Goal: Information Seeking & Learning: Learn about a topic

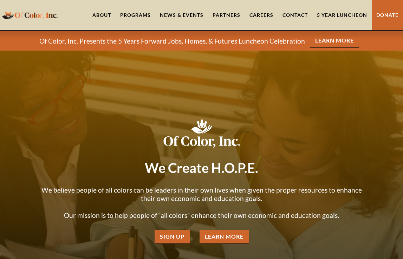
click at [105, 17] on link "About" at bounding box center [102, 15] width 28 height 30
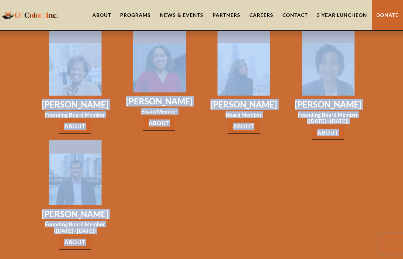
scroll to position [1447, 0]
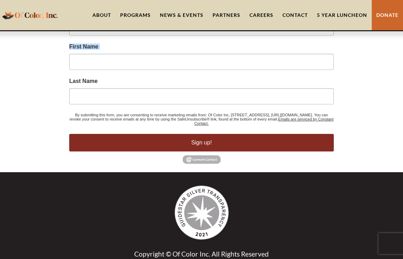
drag, startPoint x: 43, startPoint y: 112, endPoint x: 47, endPoint y: 48, distance: 64.4
click at [366, 113] on div "Thanks for signing up! You can unsubscribe at any time using the Unsubscribe li…" at bounding box center [201, 68] width 403 height 207
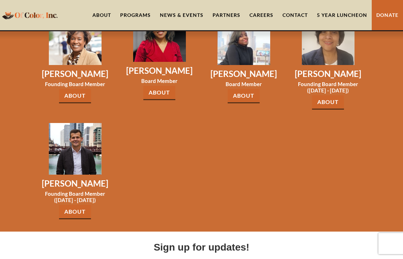
scroll to position [1119, 0]
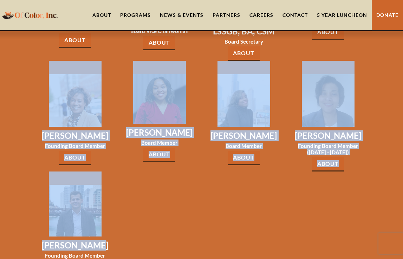
drag, startPoint x: 102, startPoint y: 223, endPoint x: 36, endPoint y: 46, distance: 188.3
click at [36, 46] on div "Angela Whiteside Smith, Esq. Board Chairwoman About Angela Whiteside Smith, Esq…" at bounding box center [201, 108] width 337 height 346
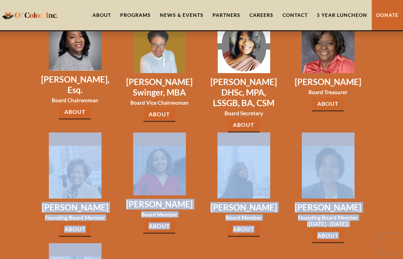
scroll to position [1036, 0]
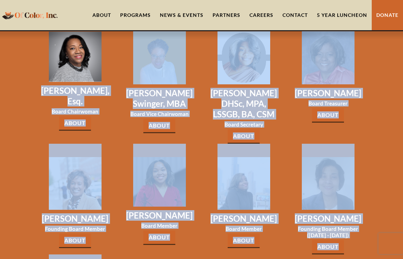
click at [41, 85] on h3 "Angela Whiteside Smith, Esq." at bounding box center [75, 95] width 68 height 21
copy div "Angela Whiteside Smith, Esq. Board Chairwoman About Angela Whiteside Smith, Esq…"
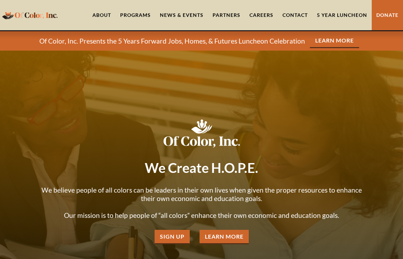
click at [325, 39] on link "Learn More" at bounding box center [334, 41] width 49 height 14
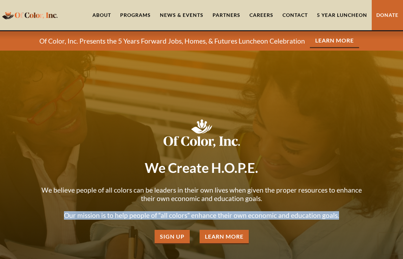
drag, startPoint x: 67, startPoint y: 215, endPoint x: 344, endPoint y: 218, distance: 276.3
click at [344, 218] on p "We believe people of all colors can be leaders in their own lives when given th…" at bounding box center [202, 203] width 330 height 34
copy p "Our mission is to help people of “all colors” enhance their own economic and ed…"
